Goal: Transaction & Acquisition: Purchase product/service

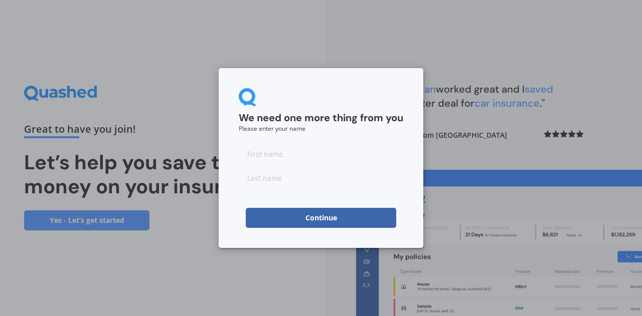
click at [282, 156] on input at bounding box center [321, 154] width 164 height 20
click at [254, 154] on input at bounding box center [321, 154] width 164 height 20
type input "Mark"
click at [252, 175] on input at bounding box center [321, 178] width 164 height 20
type input "[PERSON_NAME]"
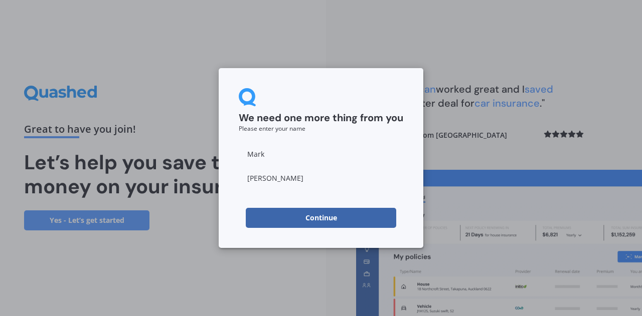
click at [314, 90] on div "We need one more thing from you Please enter your name" at bounding box center [321, 110] width 164 height 44
click at [301, 220] on button "Continue" at bounding box center [321, 218] width 150 height 20
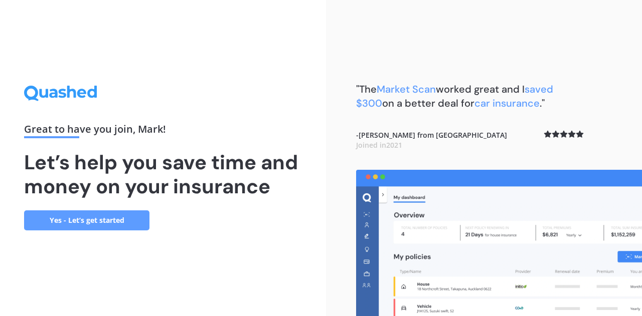
click at [117, 219] on link "Yes - Let’s get started" at bounding box center [86, 220] width 125 height 20
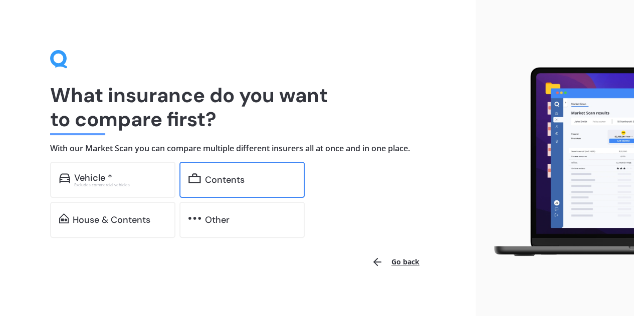
click at [210, 180] on div "Contents" at bounding box center [225, 180] width 40 height 10
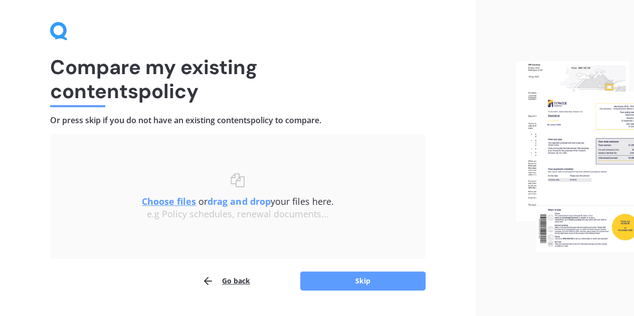
scroll to position [53, 0]
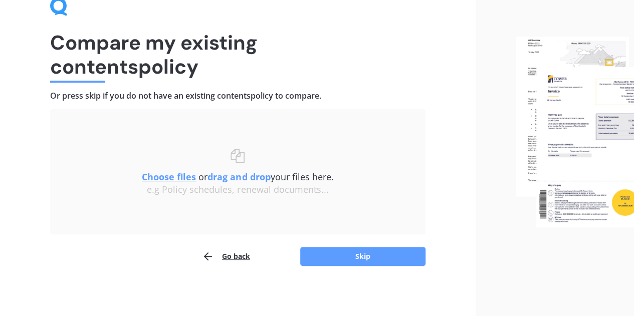
click at [373, 267] on div "Compare my existing contents policy Or press skip if you do not have an existin…" at bounding box center [238, 131] width 476 height 369
click at [374, 260] on button "Skip" at bounding box center [362, 256] width 125 height 19
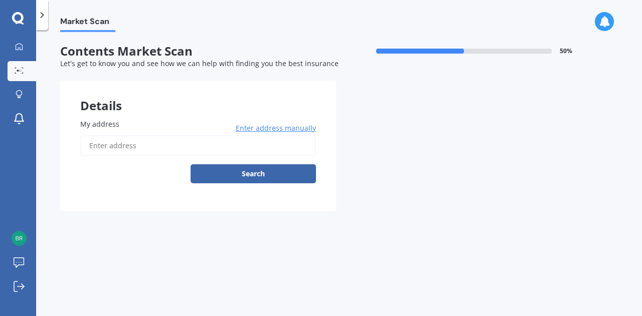
click at [138, 145] on input "My address" at bounding box center [198, 145] width 236 height 21
type input "[STREET_ADDRESS][PERSON_NAME]"
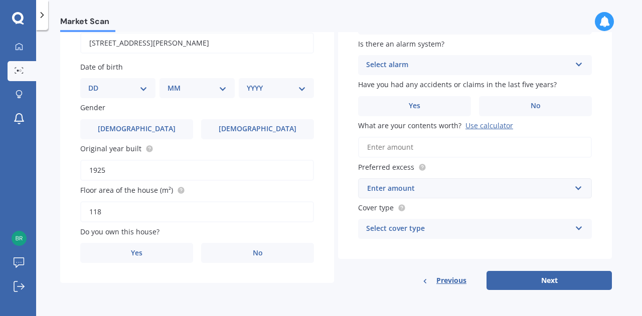
scroll to position [72, 0]
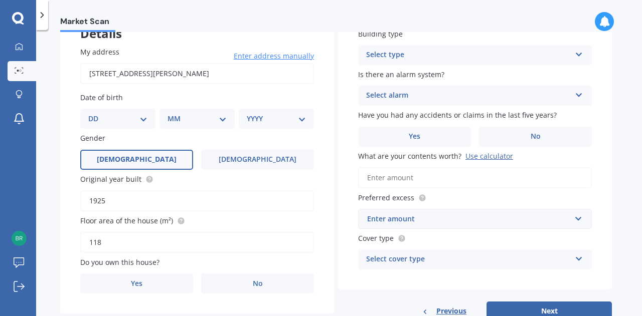
click at [145, 162] on label "[DEMOGRAPHIC_DATA]" at bounding box center [136, 160] width 113 height 20
click at [0, 0] on input "[DEMOGRAPHIC_DATA]" at bounding box center [0, 0] width 0 height 0
click at [137, 120] on select "DD 01 02 03 04 05 06 07 08 09 10 11 12 13 14 15 16 17 18 19 20 21 22 23 24 25 2…" at bounding box center [117, 118] width 59 height 11
select select "23"
click at [96, 113] on select "DD 01 02 03 04 05 06 07 08 09 10 11 12 13 14 15 16 17 18 19 20 21 22 23 24 25 2…" at bounding box center [117, 118] width 59 height 11
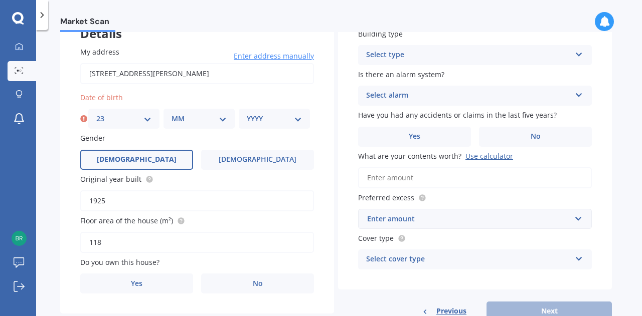
click at [210, 115] on select "MM 01 02 03 04 05 06 07 08 09 10 11 12" at bounding box center [198, 118] width 55 height 11
select select "08"
click at [171, 113] on select "MM 01 02 03 04 05 06 07 08 09 10 11 12" at bounding box center [198, 118] width 55 height 11
click at [274, 115] on select "YYYY 2009 2008 2007 2006 2005 2004 2003 2002 2001 2000 1999 1998 1997 1996 1995…" at bounding box center [274, 118] width 55 height 11
select select "1994"
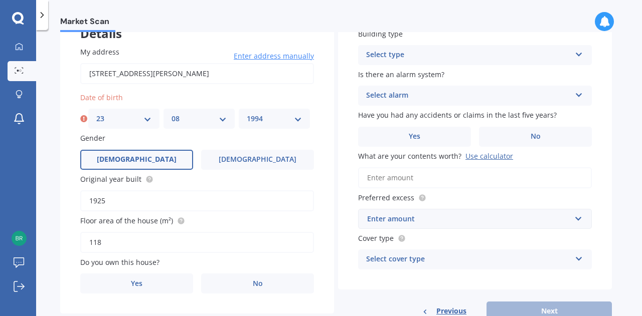
click at [247, 113] on select "YYYY 2009 2008 2007 2006 2005 2004 2003 2002 2001 2000 1999 1998 1997 1996 1995…" at bounding box center [274, 118] width 55 height 11
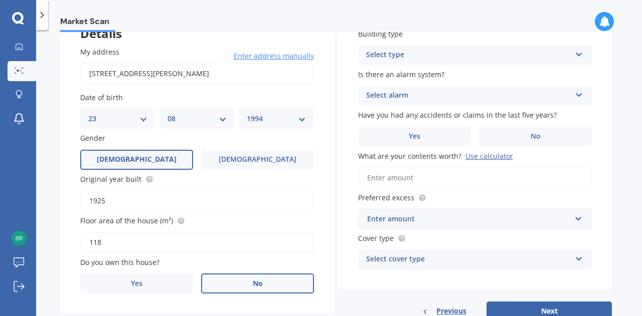
click at [241, 287] on label "No" at bounding box center [257, 284] width 113 height 20
click at [0, 0] on input "No" at bounding box center [0, 0] width 0 height 0
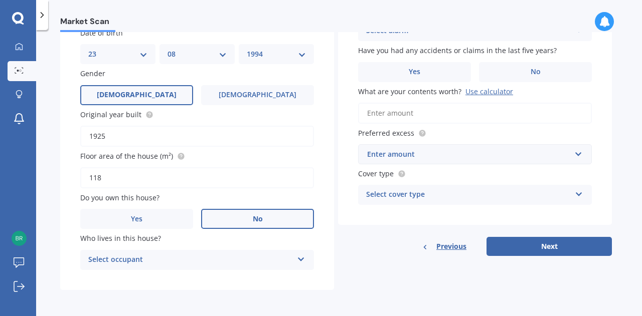
click at [247, 270] on div "Select occupant Tenant" at bounding box center [197, 260] width 234 height 20
click at [224, 284] on div "Tenant" at bounding box center [197, 280] width 233 height 18
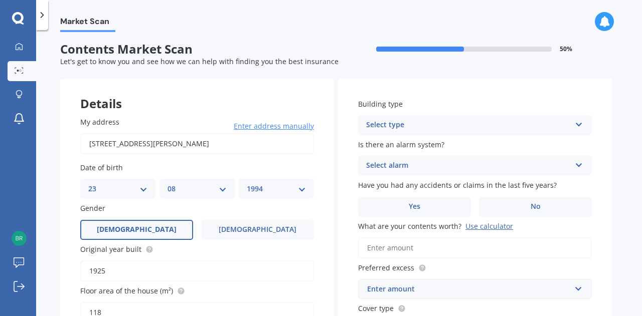
scroll to position [0, 0]
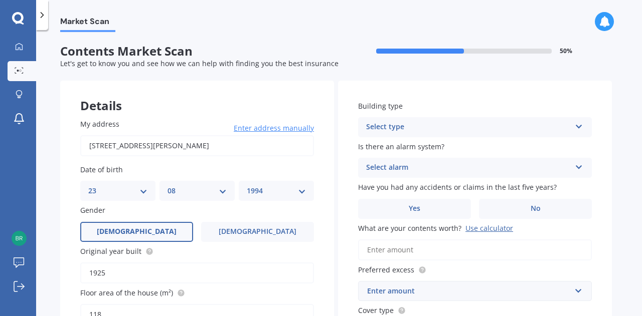
click at [409, 126] on div "Select type" at bounding box center [468, 127] width 204 height 12
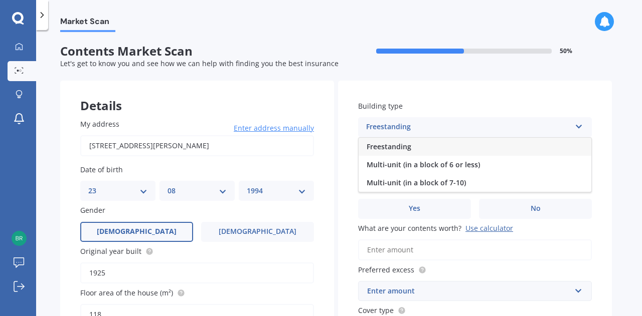
click at [451, 89] on div "Building type Freestanding Freestanding Multi-unit (in a block of 6 or less) Mu…" at bounding box center [475, 222] width 274 height 282
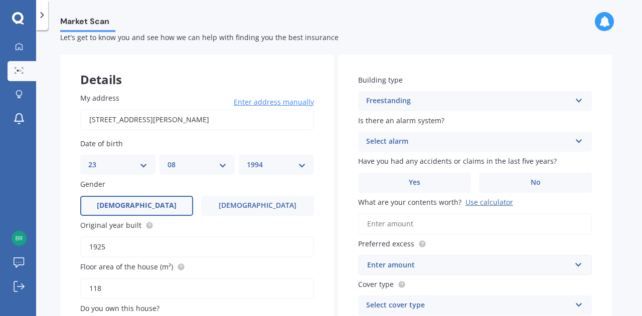
scroll to position [50, 0]
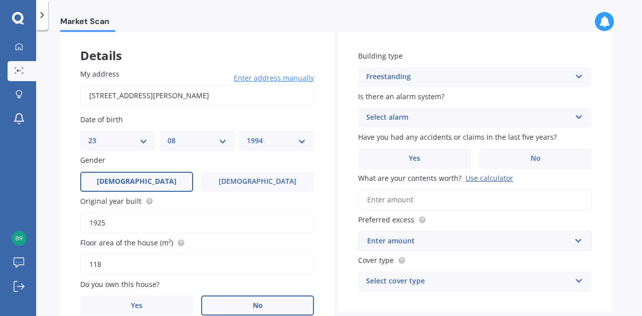
click at [437, 118] on div "Select alarm" at bounding box center [468, 118] width 204 height 12
click at [457, 101] on label "Is there an alarm system?" at bounding box center [473, 96] width 230 height 11
click at [444, 115] on div "Yes, monitored" at bounding box center [468, 118] width 204 height 12
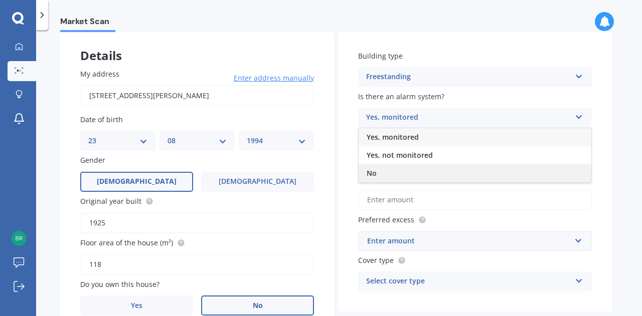
click at [380, 176] on div "No" at bounding box center [474, 173] width 233 height 18
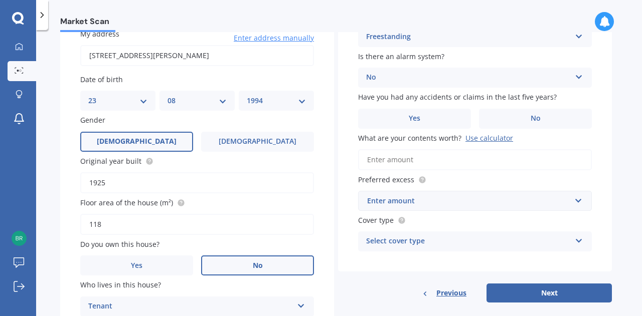
scroll to position [92, 0]
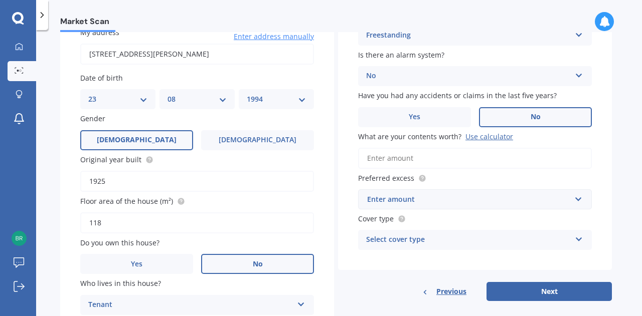
click at [522, 115] on label "No" at bounding box center [535, 117] width 113 height 20
click at [0, 0] on input "No" at bounding box center [0, 0] width 0 height 0
click at [383, 157] on input "What are your contents worth? Use calculator" at bounding box center [475, 158] width 234 height 21
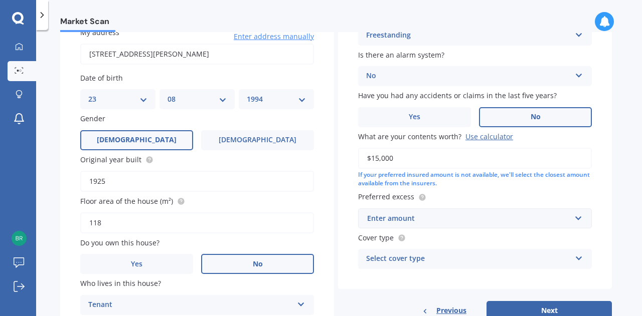
scroll to position [123, 0]
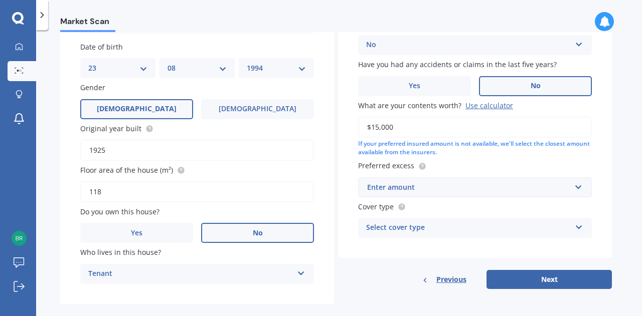
type input "$15,000"
click at [466, 186] on div "Enter amount" at bounding box center [468, 187] width 203 height 11
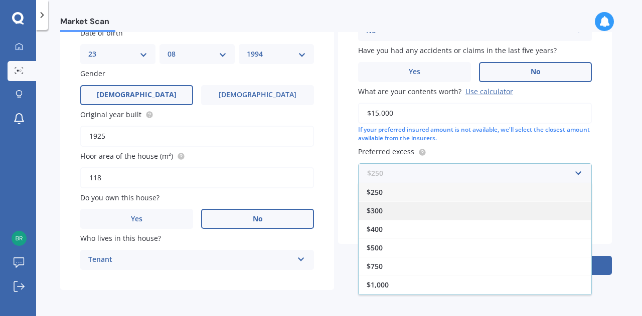
scroll to position [0, 0]
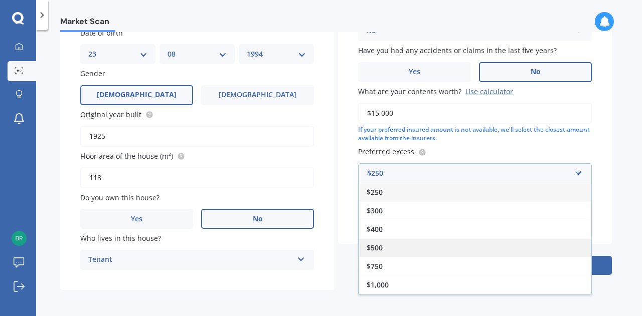
click at [385, 249] on div "$500" at bounding box center [474, 248] width 233 height 19
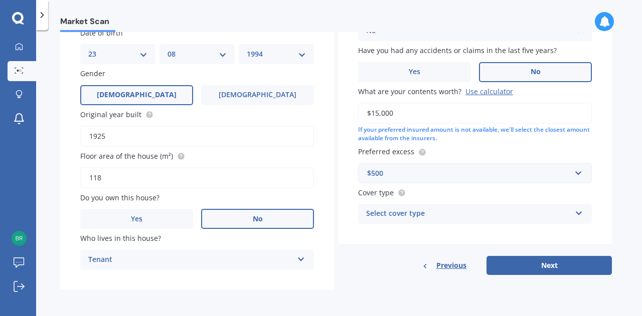
click at [415, 206] on div "Select cover type High Limited" at bounding box center [475, 214] width 234 height 20
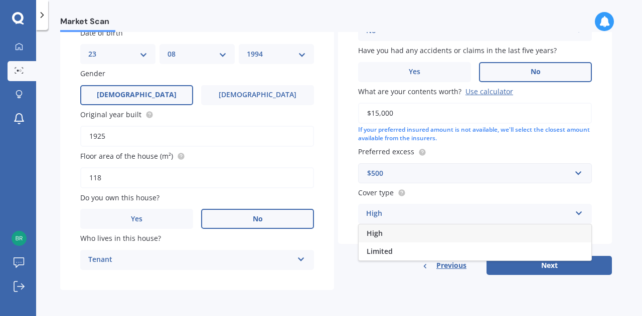
click at [415, 208] on div "High" at bounding box center [468, 214] width 204 height 12
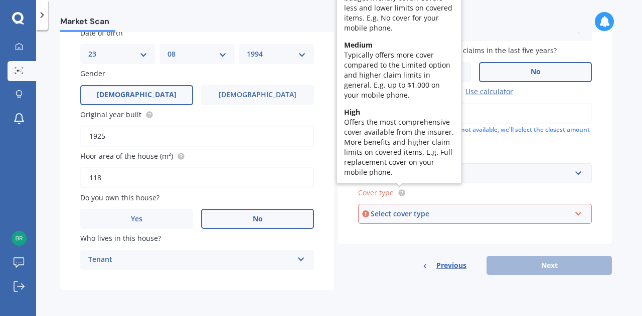
click at [402, 192] on icon at bounding box center [401, 192] width 2 height 2
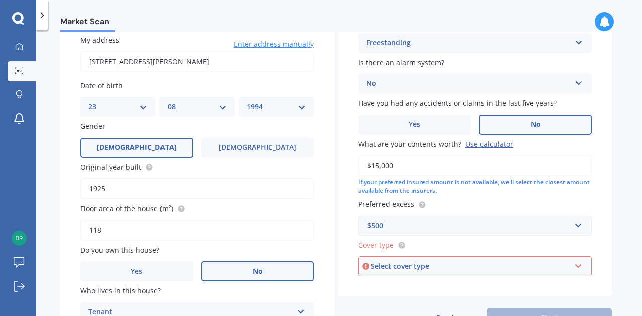
scroll to position [83, 0]
click at [404, 272] on div "Select cover type" at bounding box center [469, 267] width 199 height 11
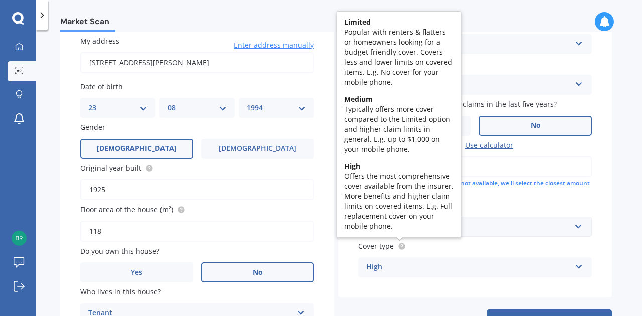
click at [397, 244] on icon at bounding box center [401, 247] width 8 height 8
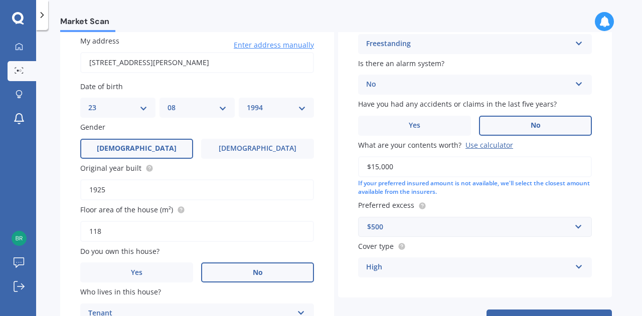
click at [422, 270] on div "High" at bounding box center [468, 268] width 204 height 12
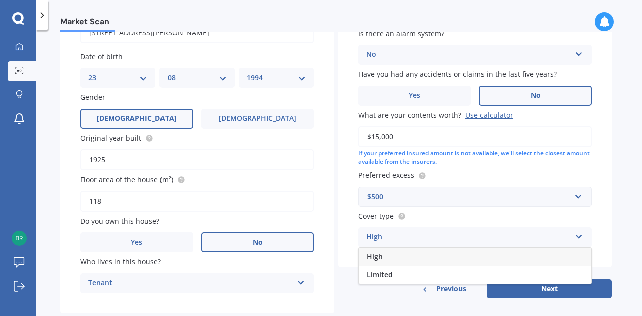
scroll to position [114, 0]
click at [403, 256] on div "High" at bounding box center [474, 256] width 233 height 18
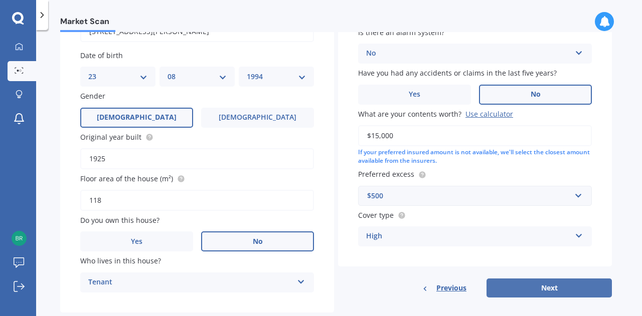
click at [527, 293] on button "Next" at bounding box center [548, 288] width 125 height 19
select select "23"
select select "08"
select select "1994"
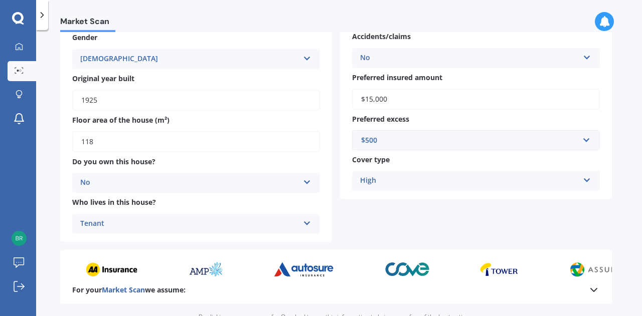
scroll to position [244, 0]
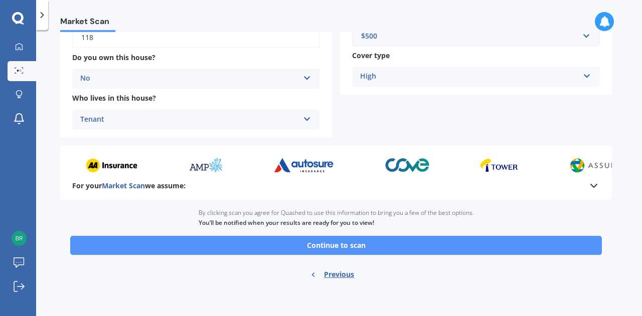
click at [372, 244] on button "Continue to scan" at bounding box center [335, 245] width 531 height 19
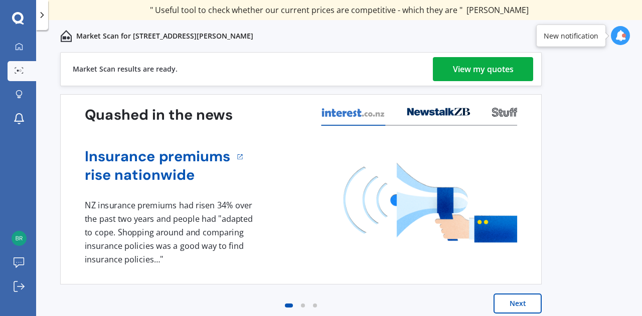
click at [482, 62] on div "View my quotes" at bounding box center [483, 69] width 61 height 24
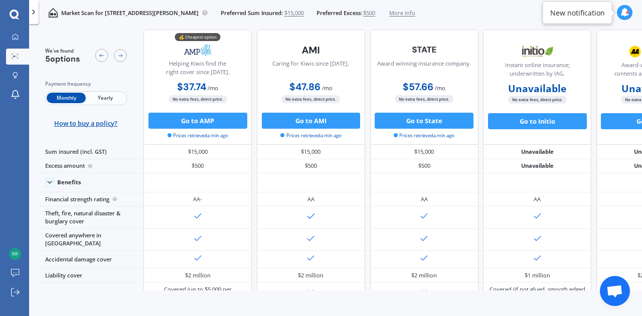
scroll to position [6, 0]
